Goal: Transaction & Acquisition: Purchase product/service

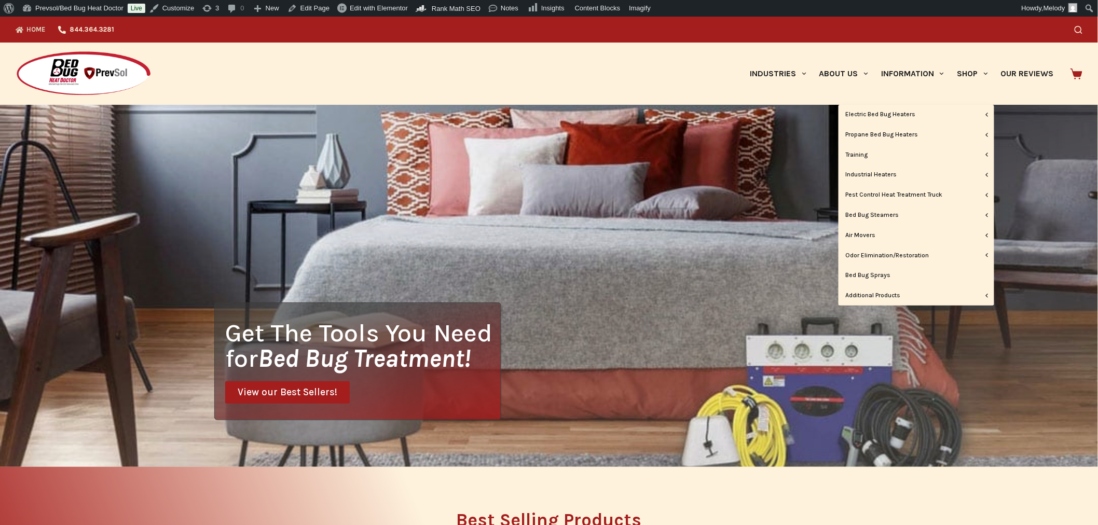
click at [872, 270] on link "Bed Bug Sprays" at bounding box center [917, 276] width 156 height 20
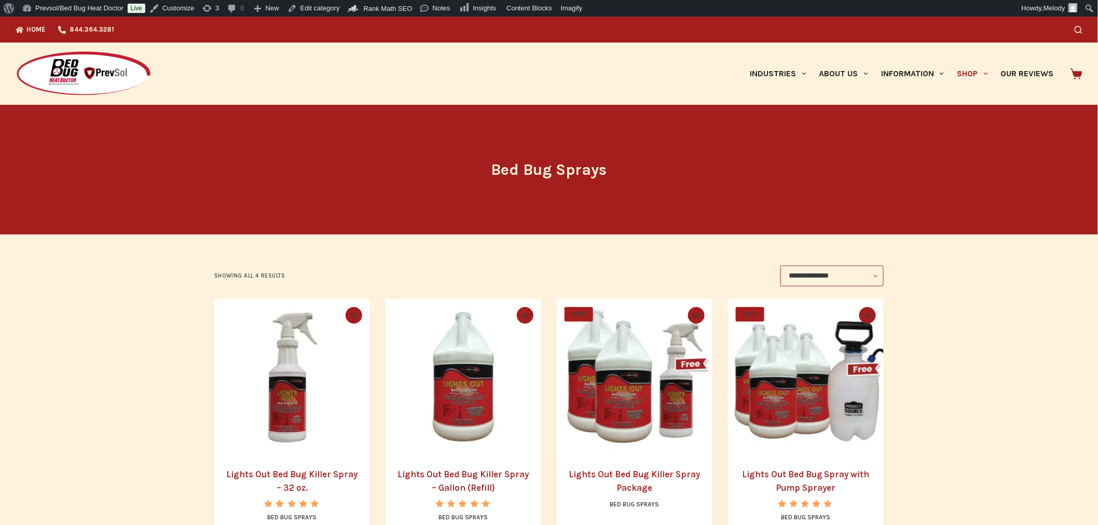
click at [300, 391] on img "Lights Out Bed Bug Killer Spray - 32 oz." at bounding box center [292, 377] width 156 height 156
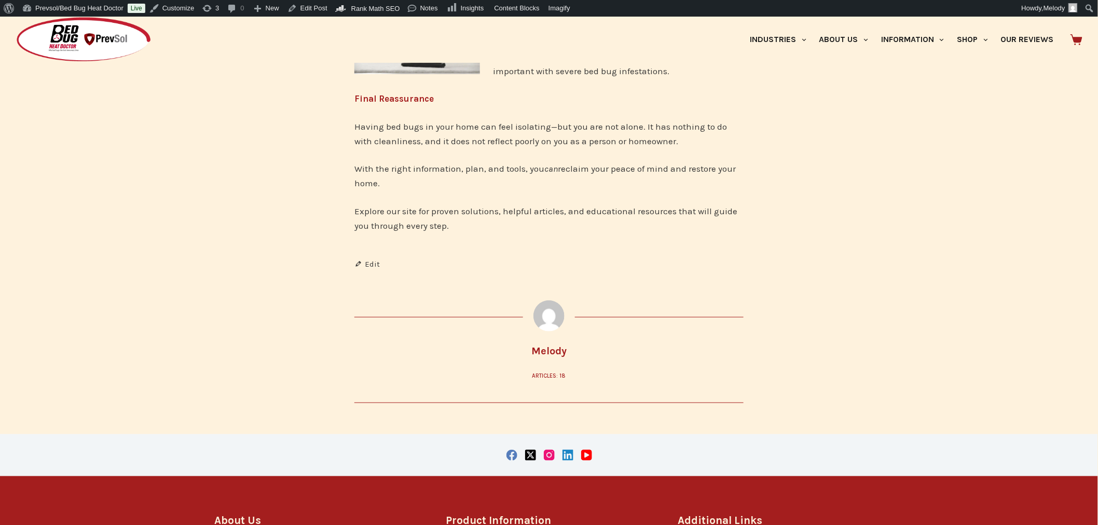
scroll to position [1860, 0]
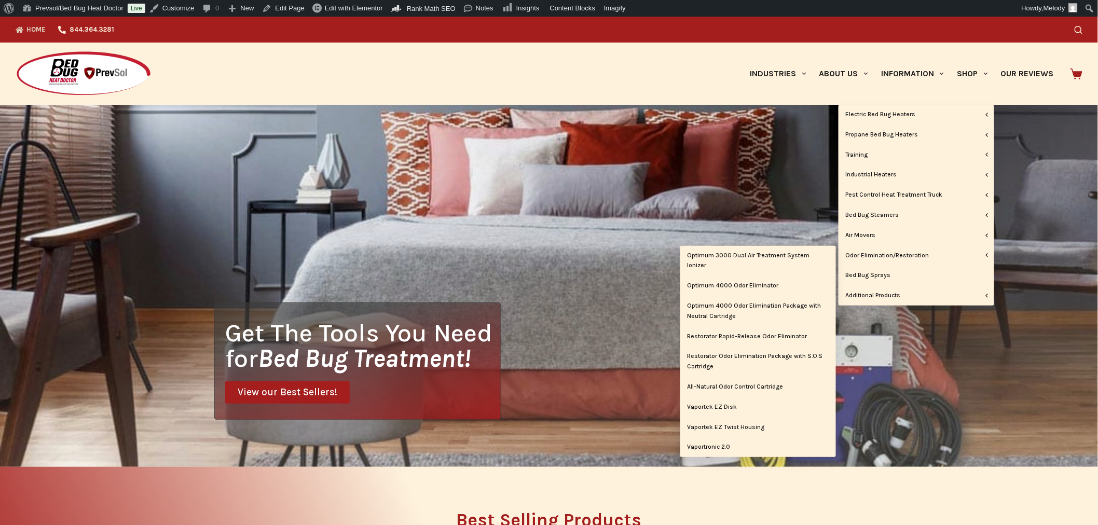
click at [754, 355] on link "Restorator Odor Elimination Package with S.O.S Cartridge" at bounding box center [758, 362] width 156 height 30
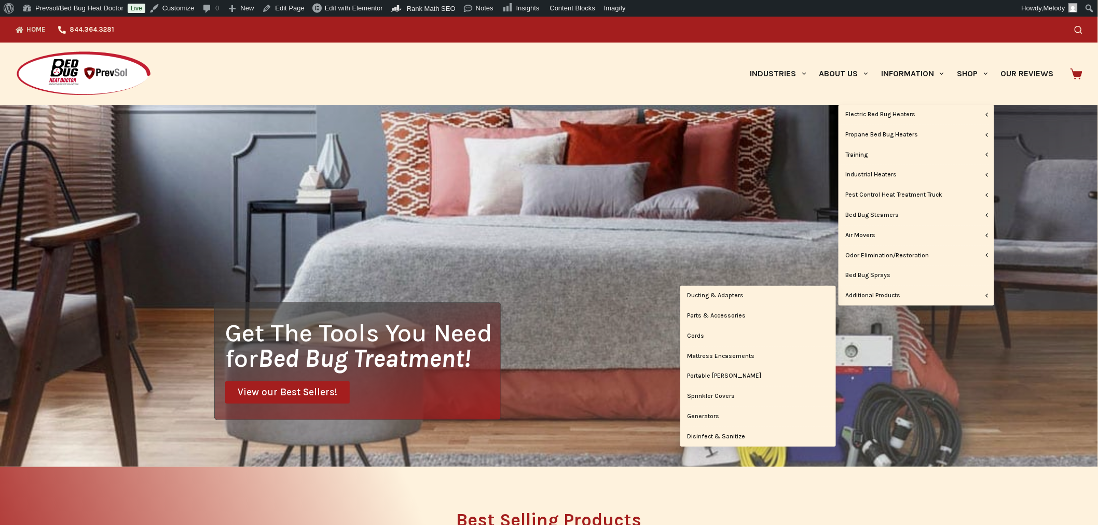
click at [712, 353] on link "Mattress Encasements" at bounding box center [758, 357] width 156 height 20
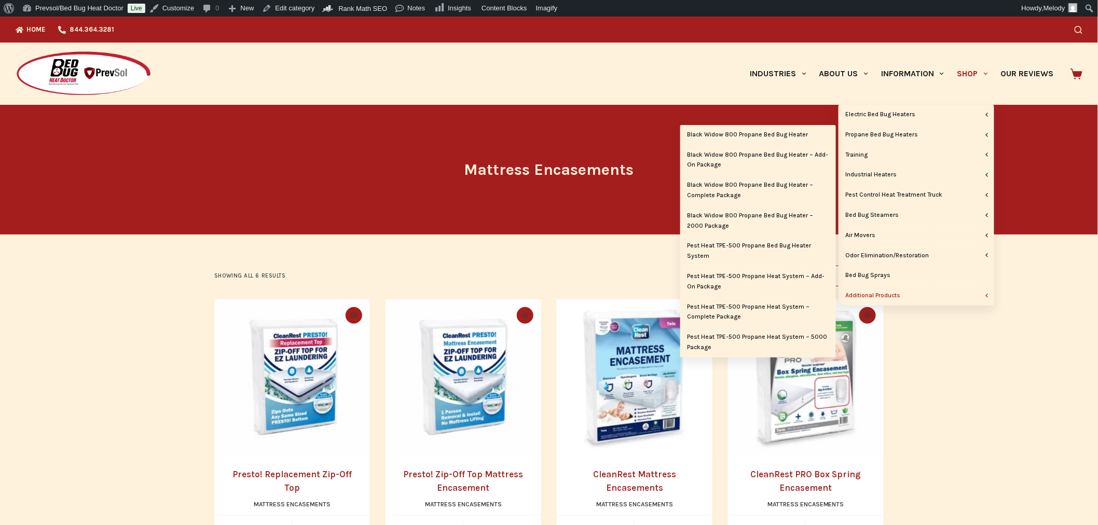
click at [893, 135] on link "Propane Bed Bug Heaters" at bounding box center [917, 135] width 156 height 20
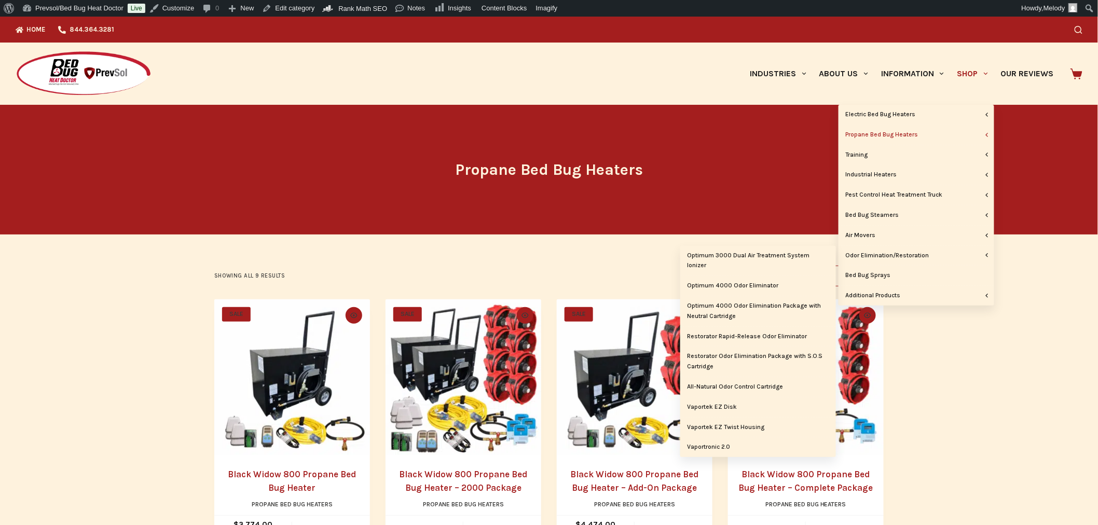
click at [748, 355] on link "Restorator Odor Elimination Package with S.O.S Cartridge" at bounding box center [758, 362] width 156 height 30
